Goal: Information Seeking & Learning: Learn about a topic

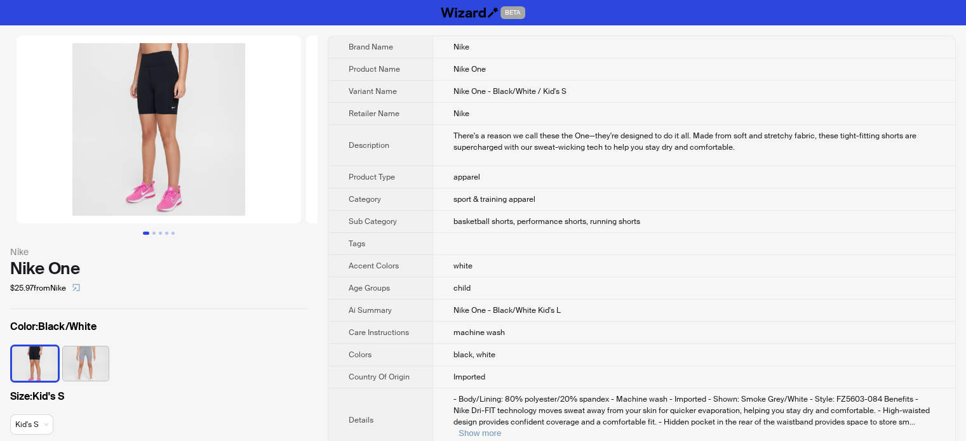
scroll to position [1048, 0]
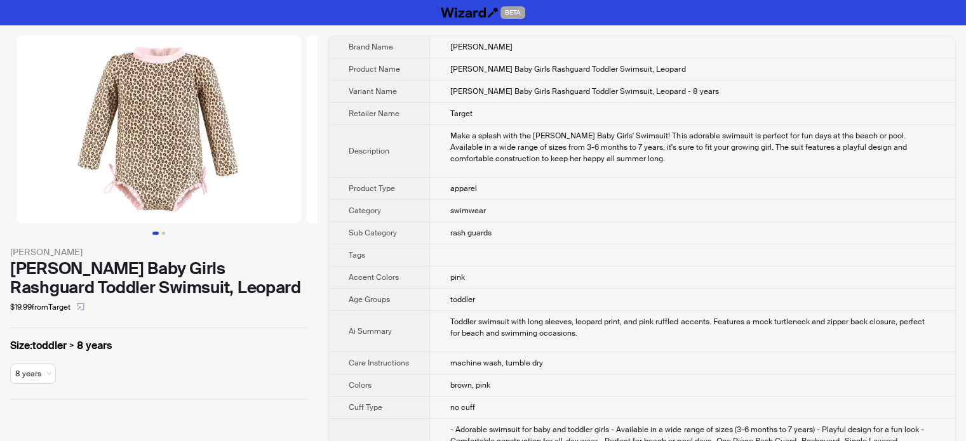
scroll to position [1048, 0]
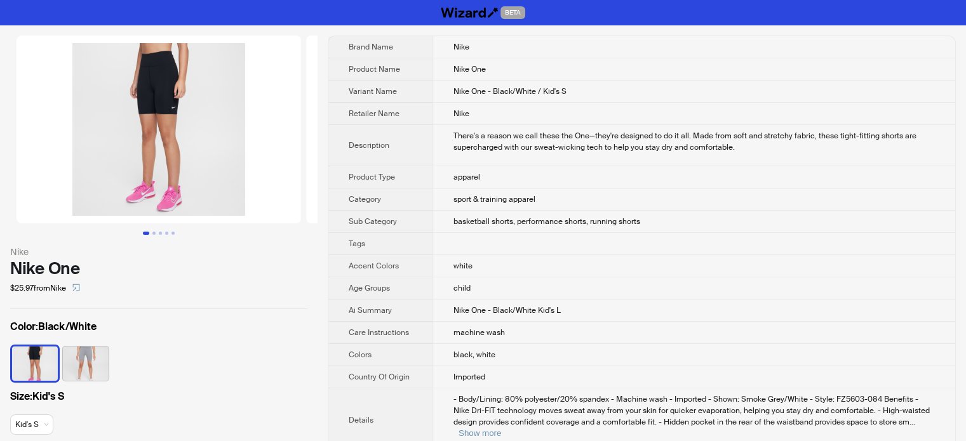
scroll to position [1048, 0]
click at [156, 232] on button "Go to slide 2" at bounding box center [153, 233] width 3 height 3
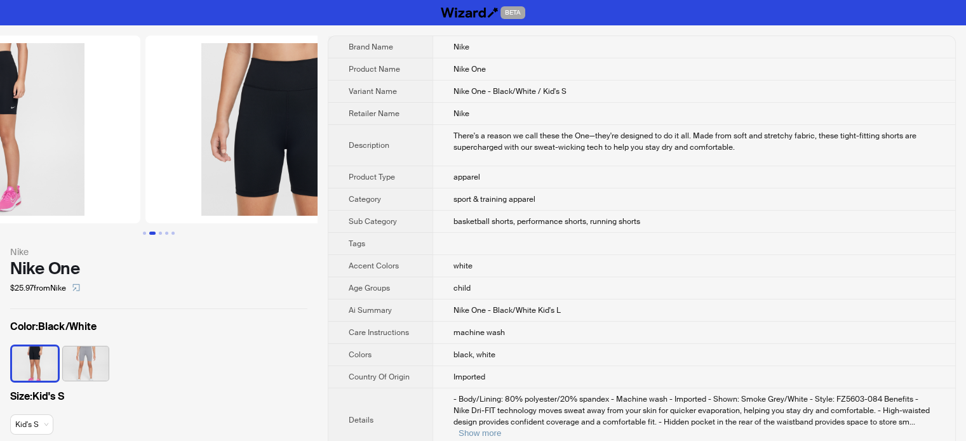
scroll to position [0, 290]
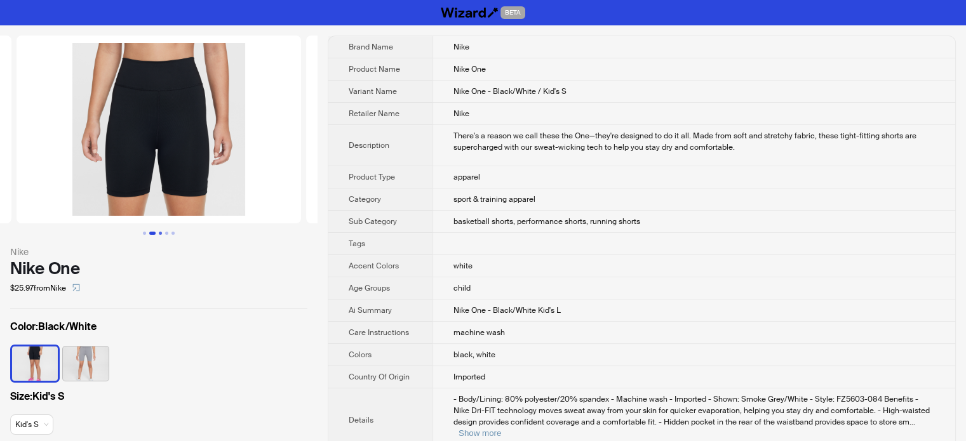
click at [162, 232] on button "Go to slide 3" at bounding box center [160, 233] width 3 height 3
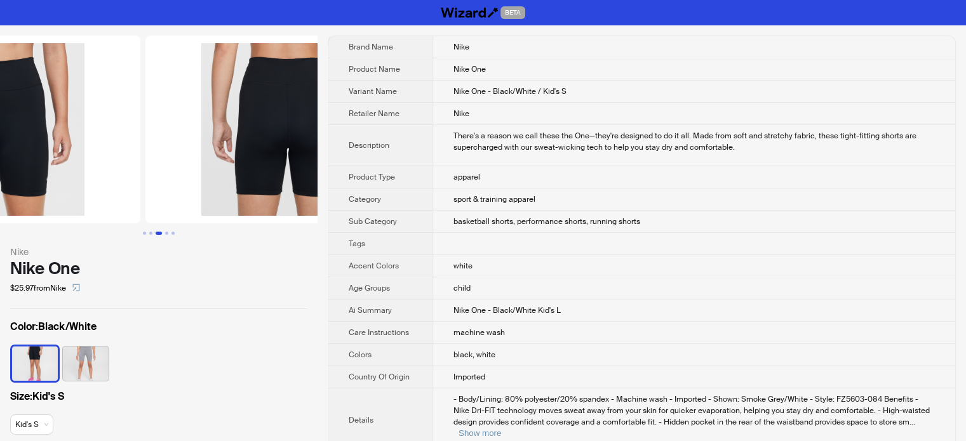
scroll to position [0, 579]
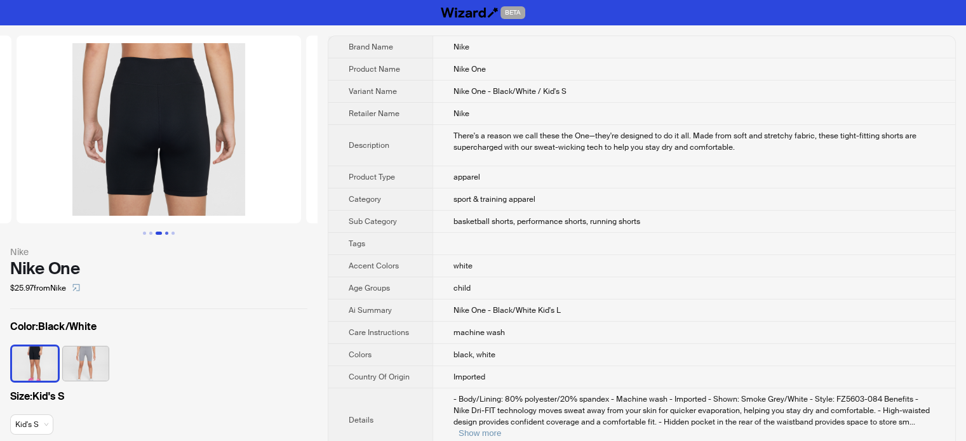
click at [167, 232] on button "Go to slide 4" at bounding box center [166, 233] width 3 height 3
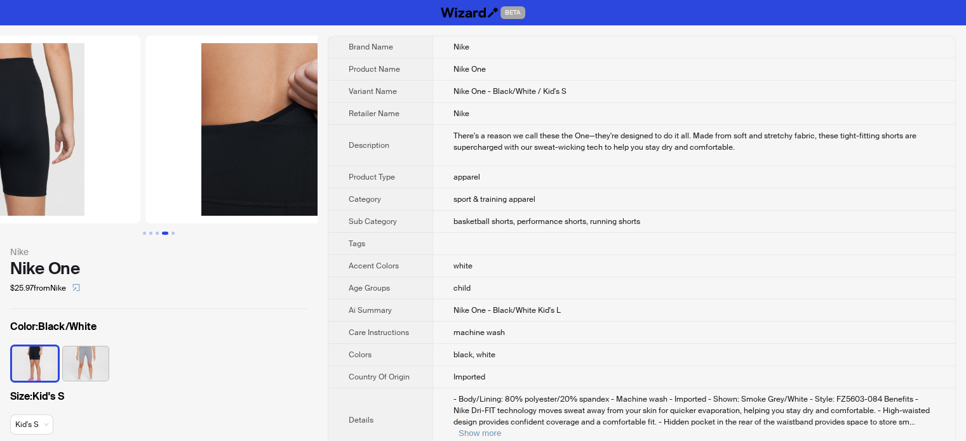
scroll to position [0, 869]
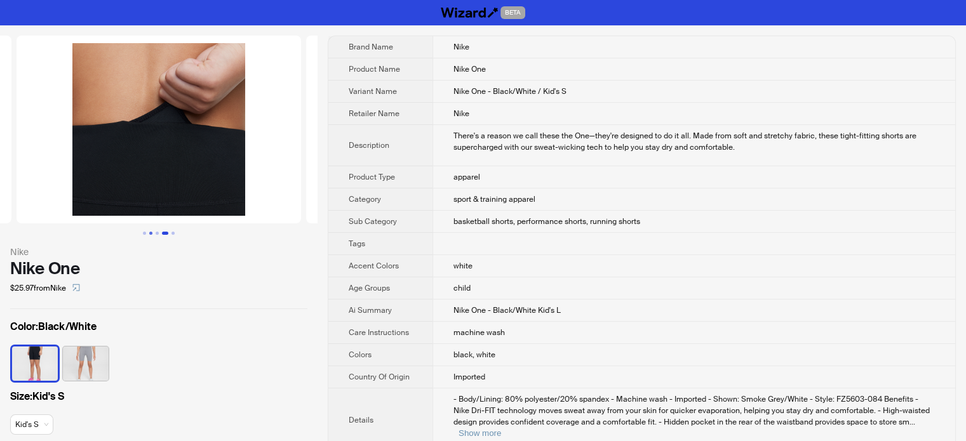
click at [149, 232] on button "Go to slide 2" at bounding box center [150, 233] width 3 height 3
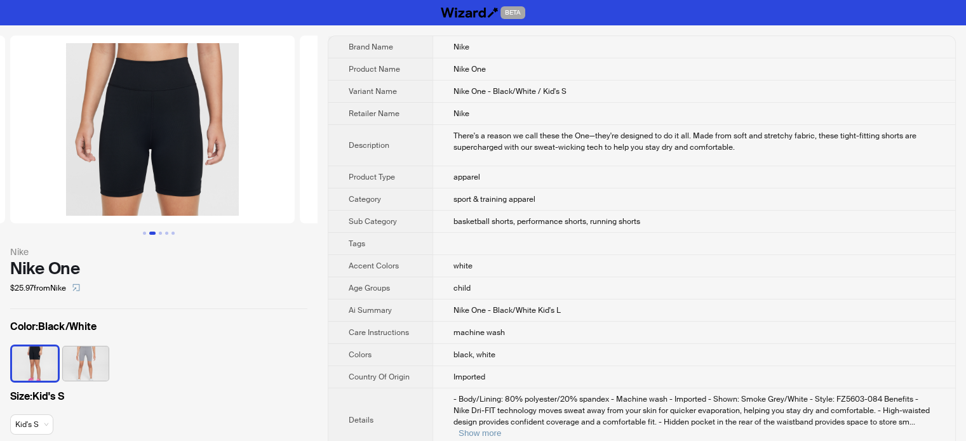
scroll to position [0, 290]
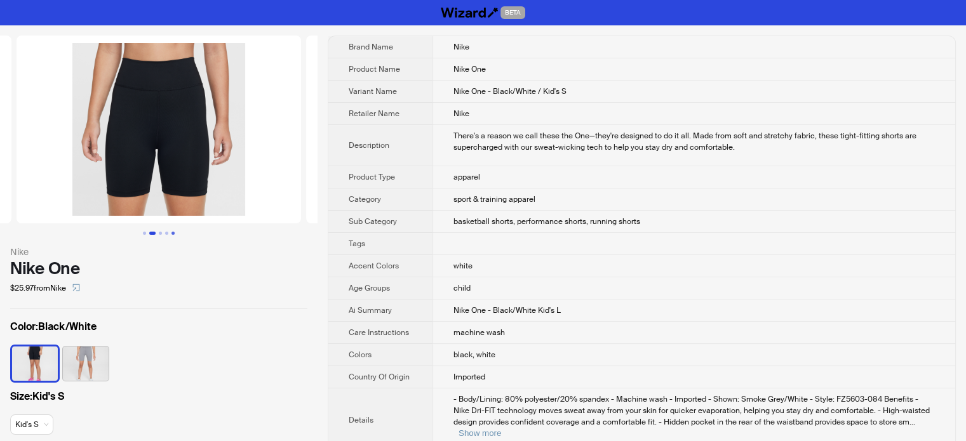
click at [173, 232] on button "Go to slide 5" at bounding box center [172, 233] width 3 height 3
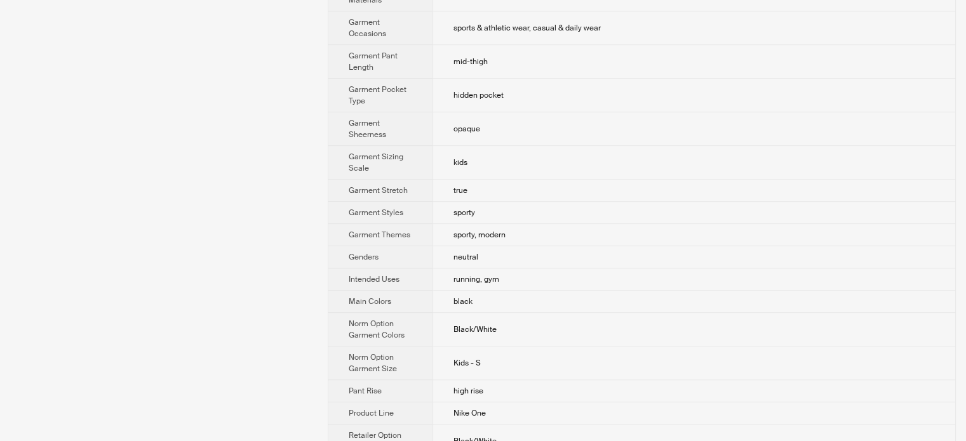
scroll to position [571, 0]
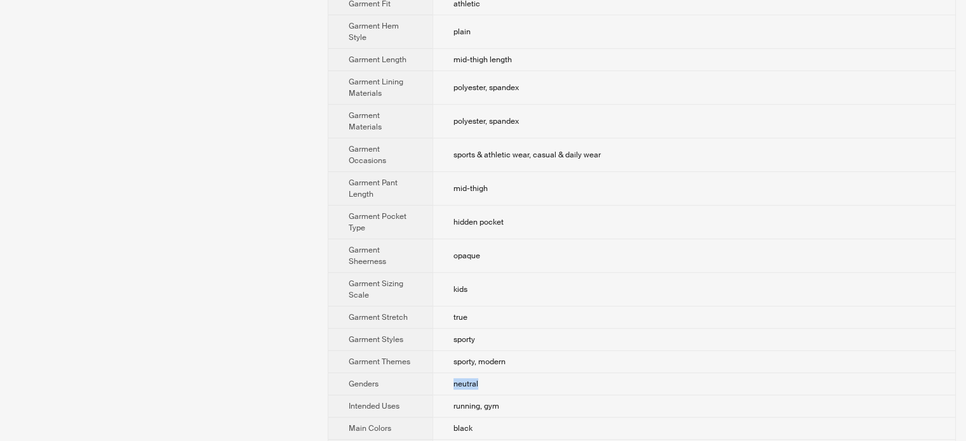
drag, startPoint x: 451, startPoint y: 355, endPoint x: 489, endPoint y: 352, distance: 37.6
type textarea "*******"
click at [489, 373] on td "neutral" at bounding box center [693, 384] width 523 height 22
click at [491, 329] on td "sporty" at bounding box center [693, 340] width 523 height 22
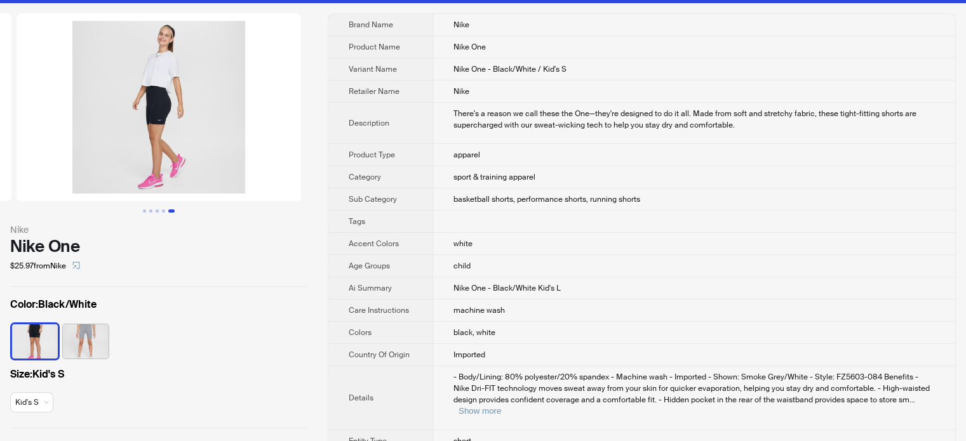
scroll to position [0, 0]
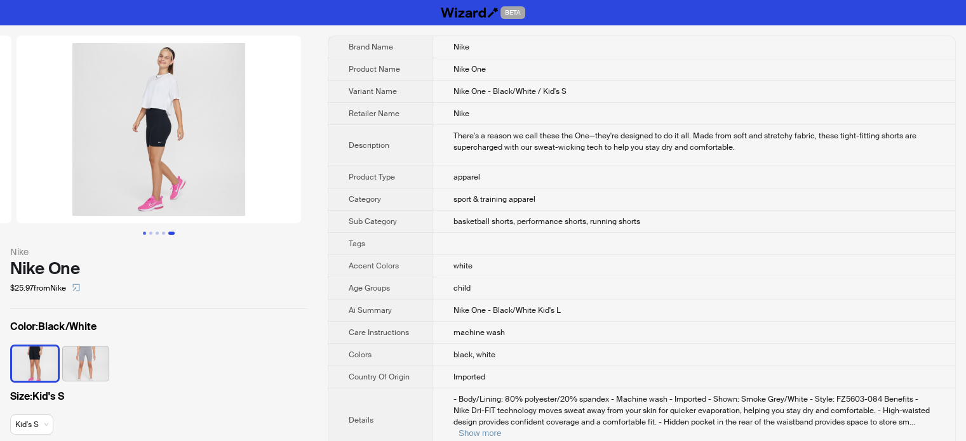
click at [143, 233] on button "Go to slide 1" at bounding box center [144, 233] width 3 height 3
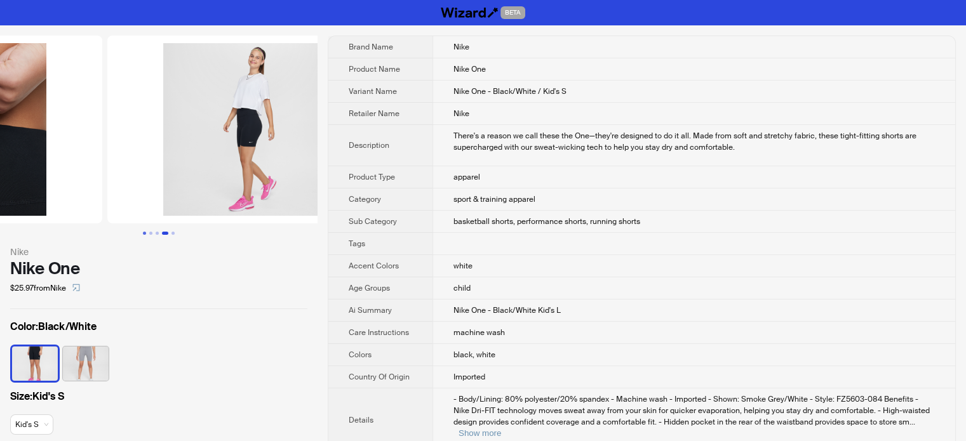
scroll to position [0, 157]
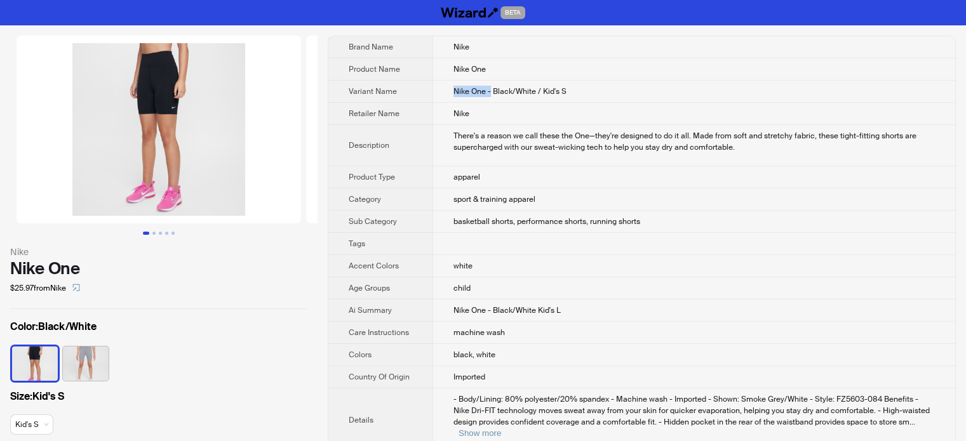
drag, startPoint x: 451, startPoint y: 86, endPoint x: 490, endPoint y: 91, distance: 39.7
click at [490, 91] on td "Nike One - Black/White / Kid's S" at bounding box center [693, 92] width 523 height 22
click at [487, 110] on td "Nike" at bounding box center [693, 114] width 523 height 22
drag, startPoint x: 490, startPoint y: 90, endPoint x: 444, endPoint y: 76, distance: 47.4
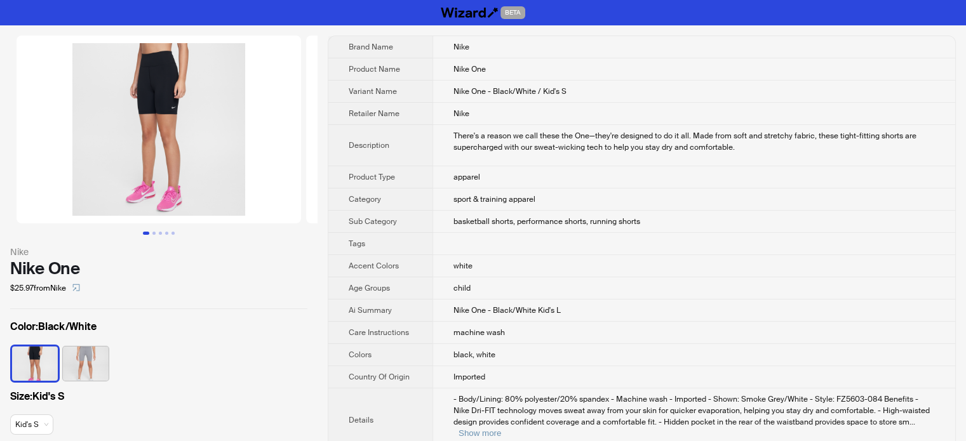
click at [454, 109] on span "Nike" at bounding box center [461, 114] width 16 height 10
drag, startPoint x: 454, startPoint y: 85, endPoint x: 489, endPoint y: 93, distance: 35.9
click at [489, 93] on td "Nike One - Black/White / Kid's S" at bounding box center [693, 92] width 523 height 22
click at [483, 139] on div "There's a reason we call these the One—they're designed to do it all. Made from…" at bounding box center [693, 141] width 481 height 23
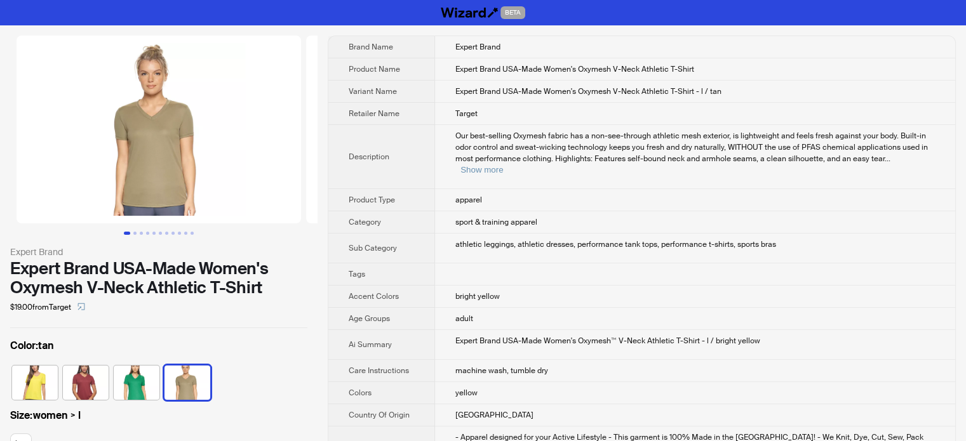
click at [486, 134] on span "Our best-selling Oxymesh fabric has a non-see-through athletic mesh exterior, i…" at bounding box center [691, 147] width 472 height 33
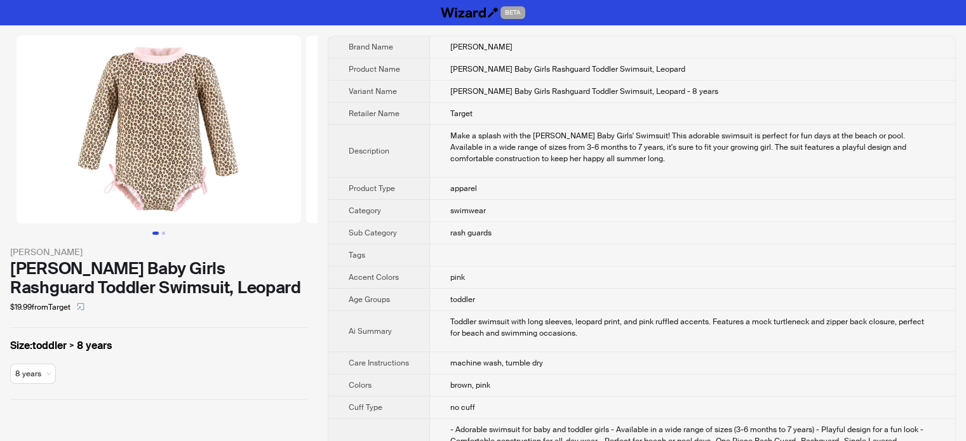
scroll to position [1048, 0]
drag, startPoint x: 170, startPoint y: 19, endPoint x: 182, endPoint y: 6, distance: 18.0
click at [170, 19] on div "BETA" at bounding box center [483, 12] width 966 height 25
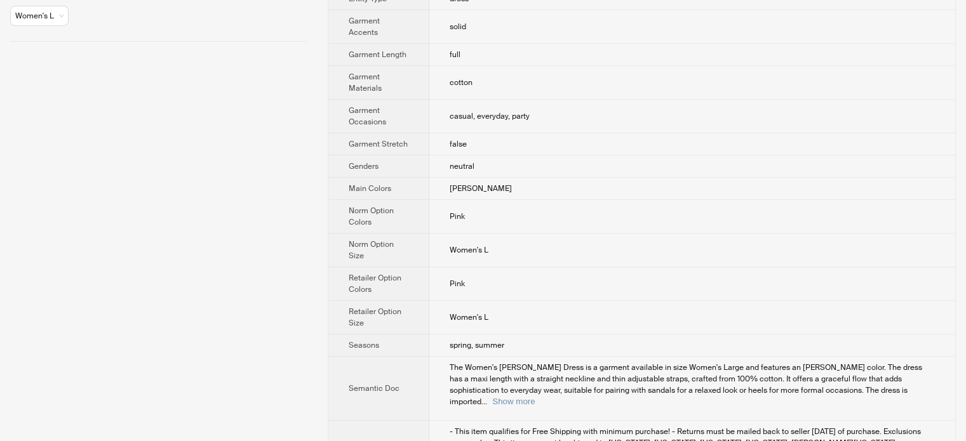
scroll to position [424, 0]
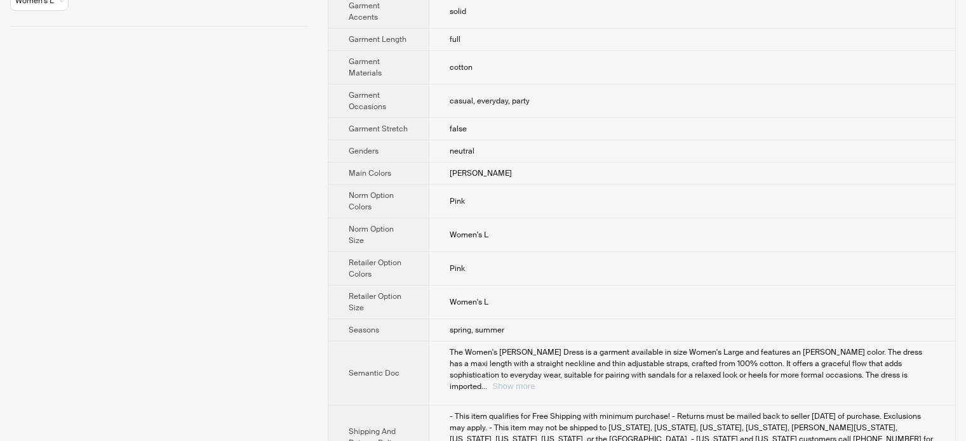
click at [535, 382] on button "Show more" at bounding box center [513, 387] width 43 height 10
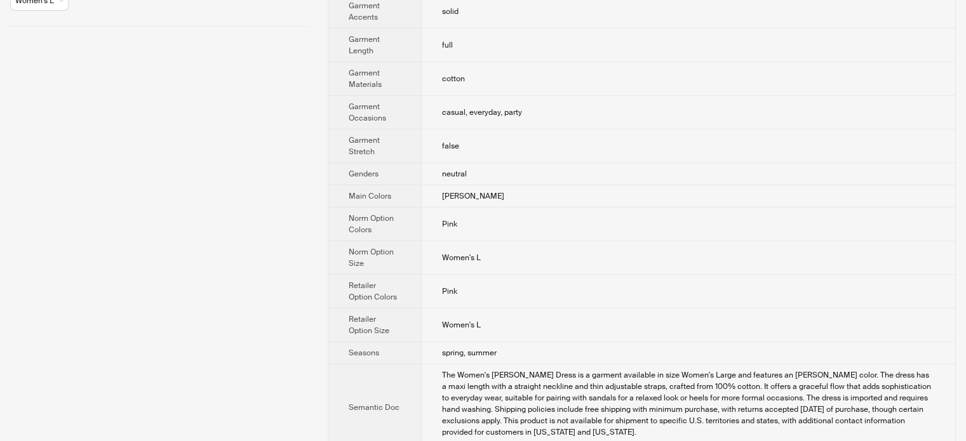
scroll to position [0, 0]
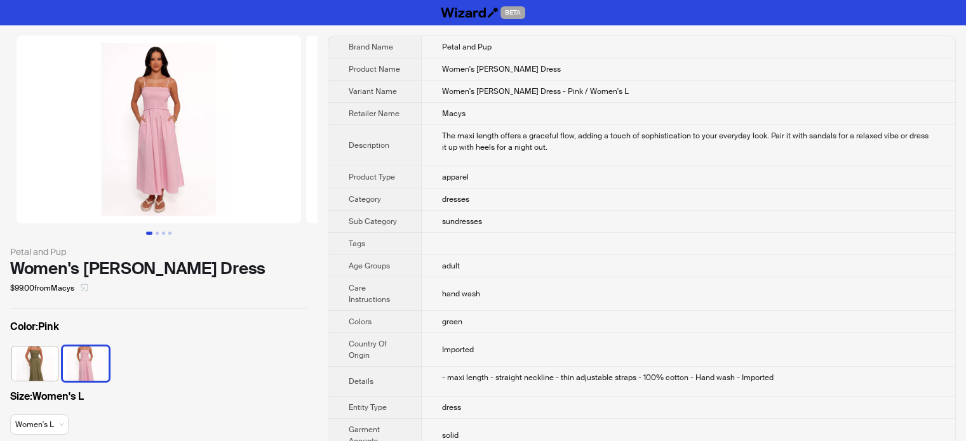
click at [86, 286] on icon "select" at bounding box center [85, 288] width 8 height 8
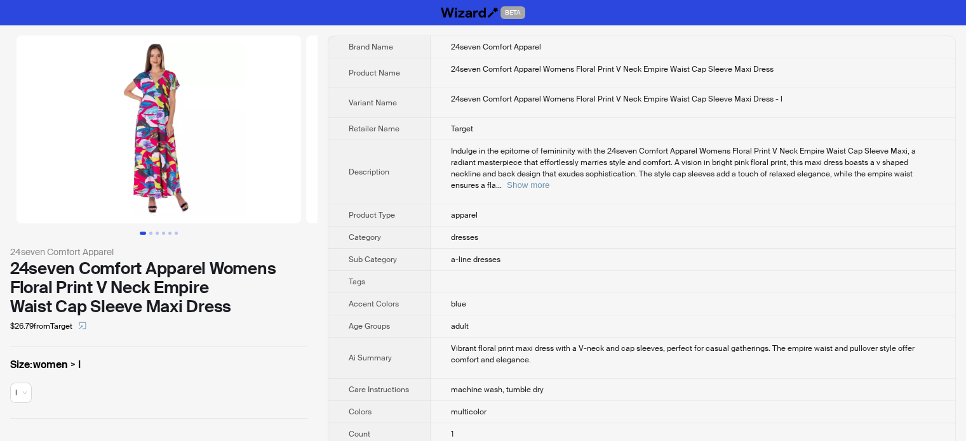
scroll to position [1048, 0]
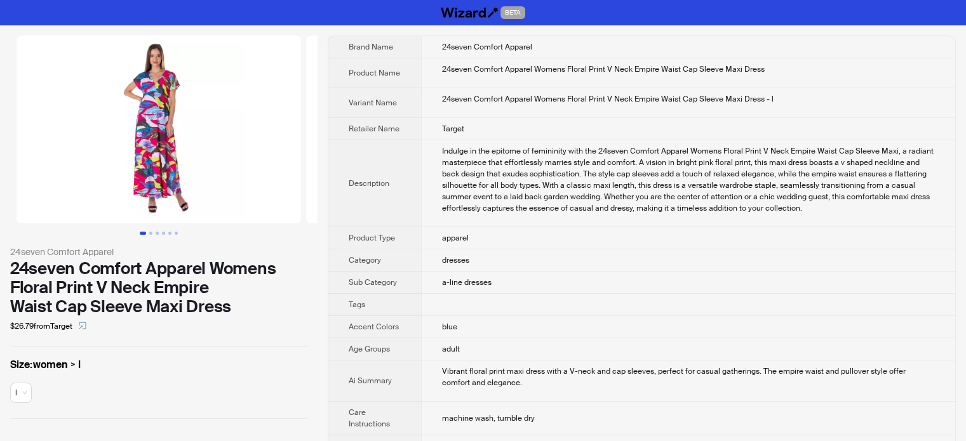
scroll to position [1048, 0]
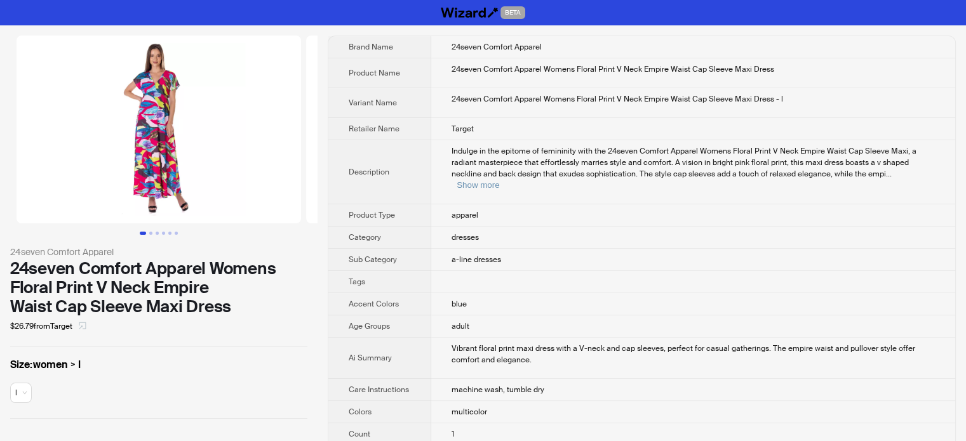
click at [86, 328] on icon "select" at bounding box center [83, 326] width 8 height 8
